Goal: Information Seeking & Learning: Learn about a topic

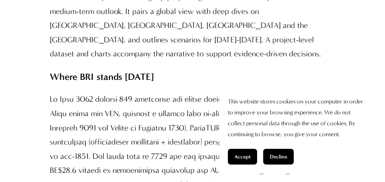
scroll to position [704, 0]
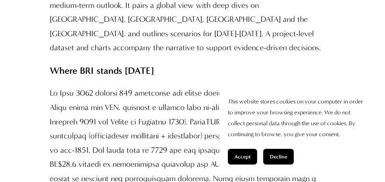
click at [314, 75] on p "Where BRI stands today" at bounding box center [193, 70] width 286 height 17
click at [285, 155] on span "Decline" at bounding box center [278, 157] width 17 height 6
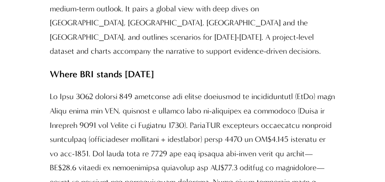
scroll to position [714, 0]
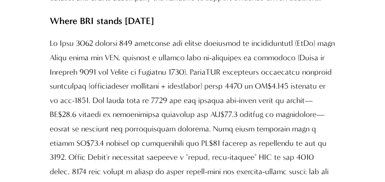
click at [240, 133] on p at bounding box center [193, 143] width 286 height 213
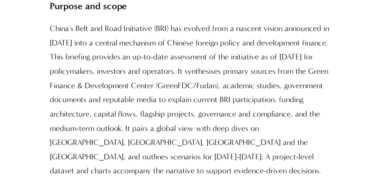
scroll to position [0, 0]
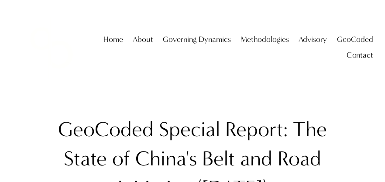
click at [143, 45] on span "About" at bounding box center [143, 40] width 21 height 14
click at [0, 0] on span "About The Firm" at bounding box center [0, 0] width 0 height 0
click at [113, 47] on link "Home" at bounding box center [113, 40] width 20 height 16
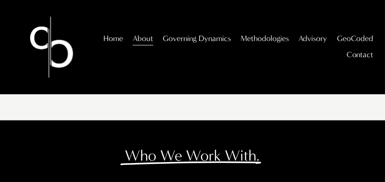
scroll to position [1072, 0]
